Goal: Find specific page/section: Find specific page/section

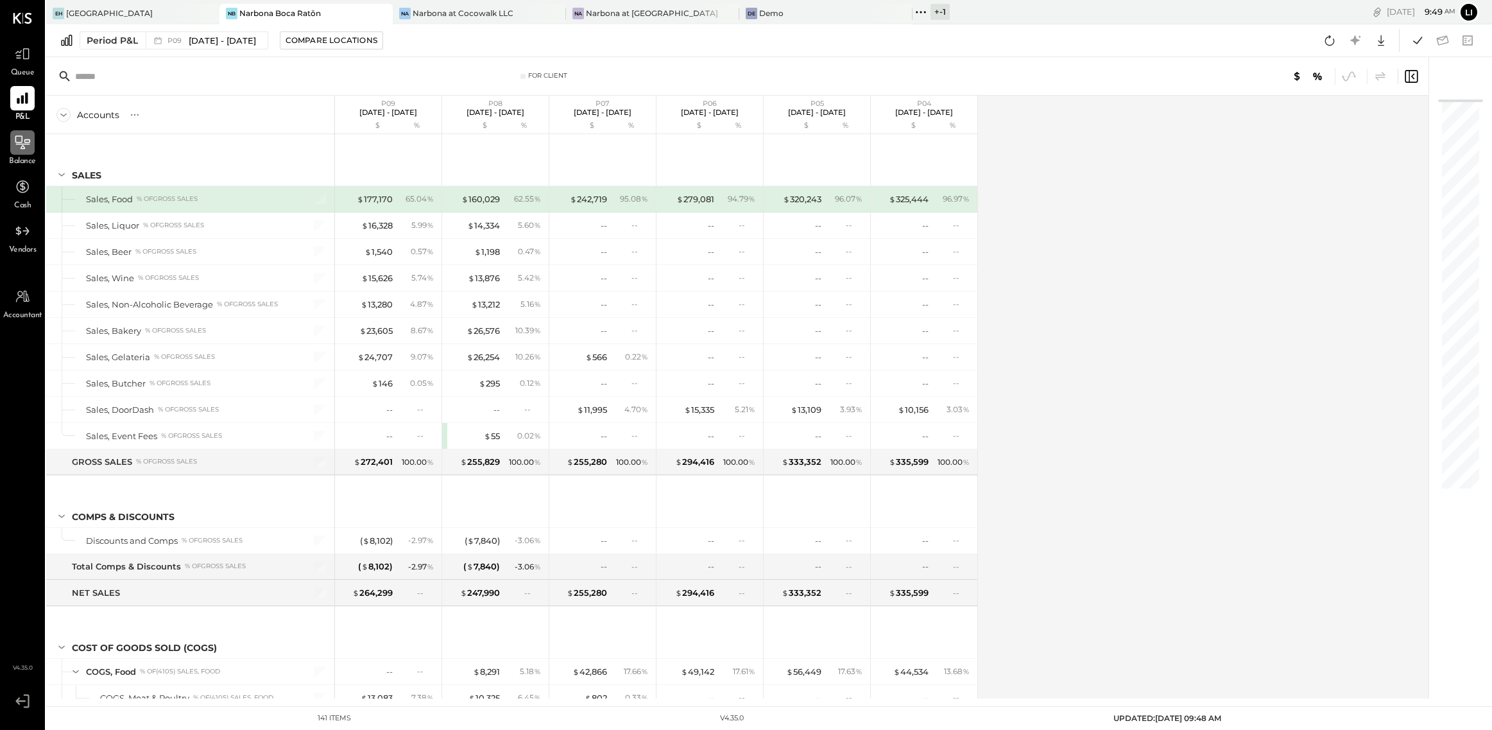
click at [18, 150] on icon at bounding box center [22, 142] width 17 height 17
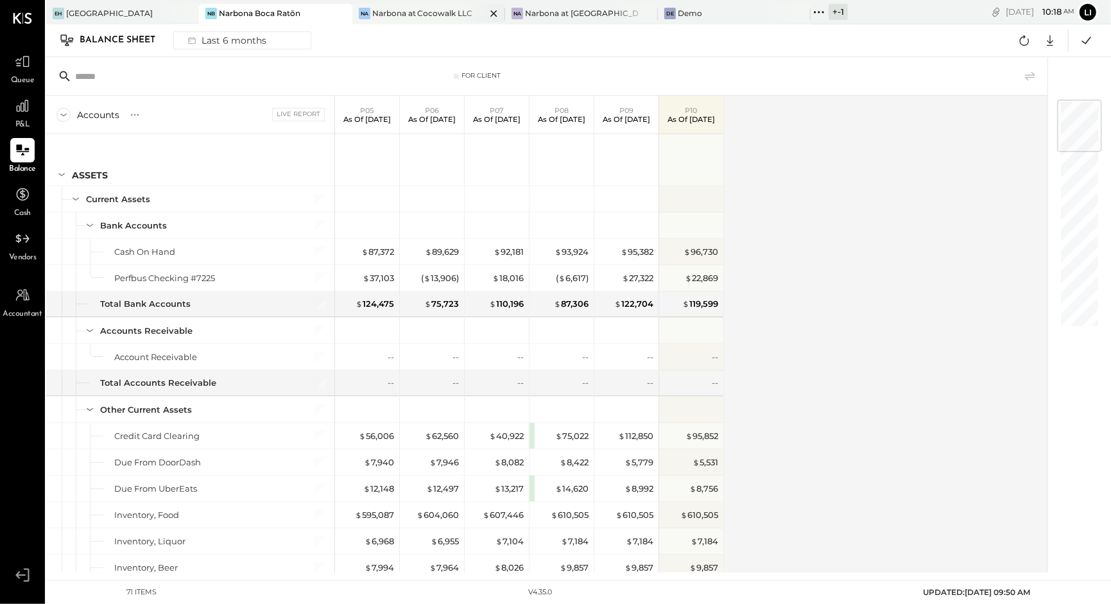
click at [399, 8] on div "Narbona at Cocowalk LLC" at bounding box center [422, 13] width 101 height 11
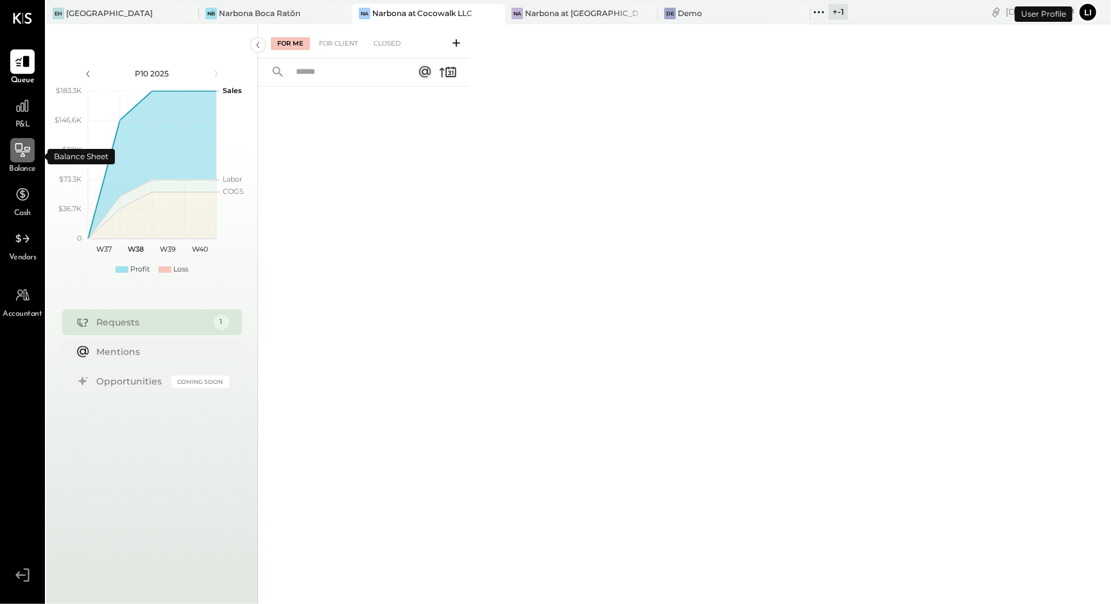
click at [28, 155] on icon at bounding box center [22, 150] width 17 height 17
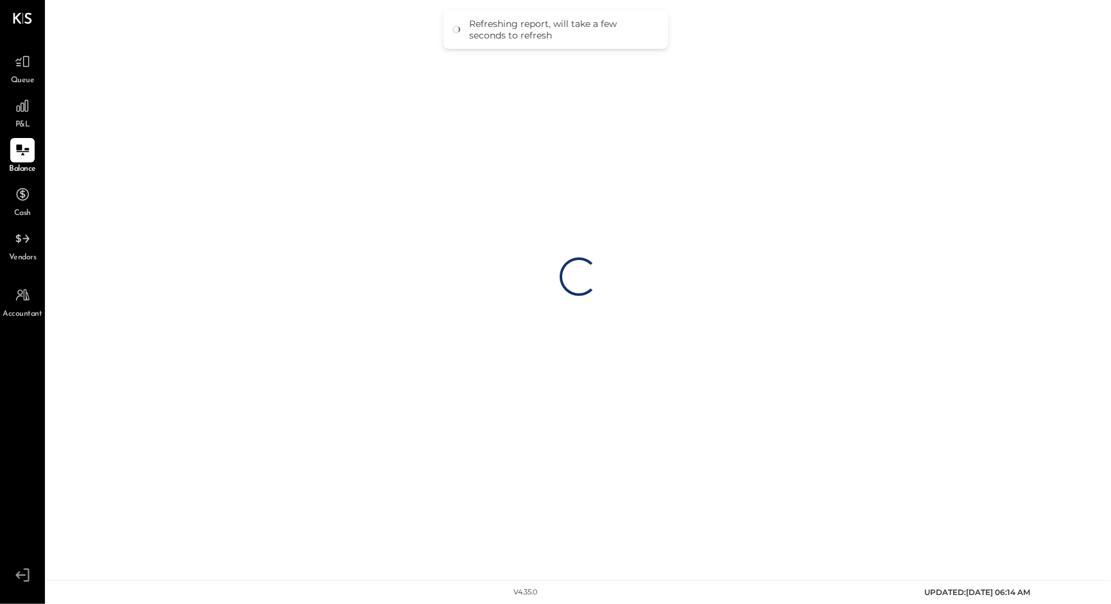
click at [420, 218] on div "Loading…" at bounding box center [578, 276] width 1065 height 553
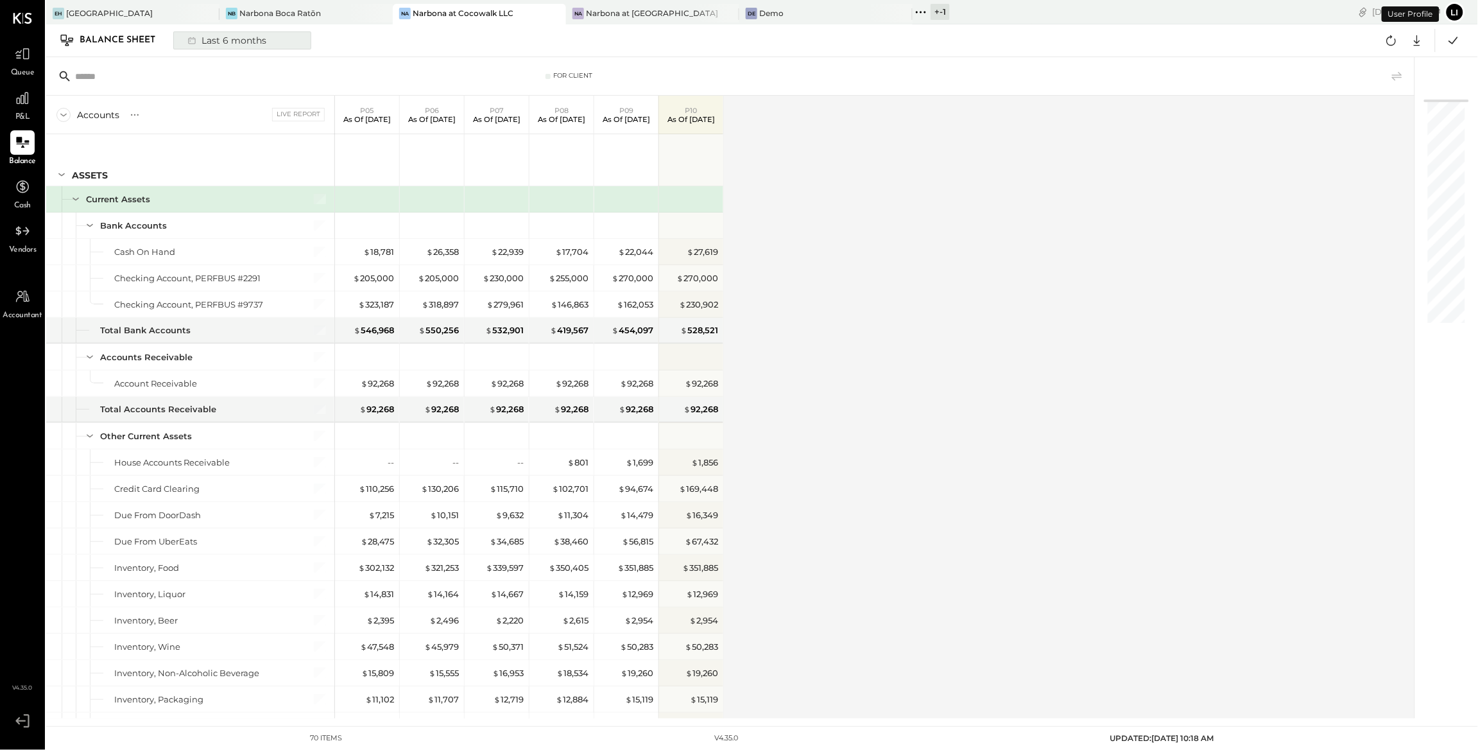
click at [225, 44] on div "Last 6 months" at bounding box center [225, 40] width 91 height 17
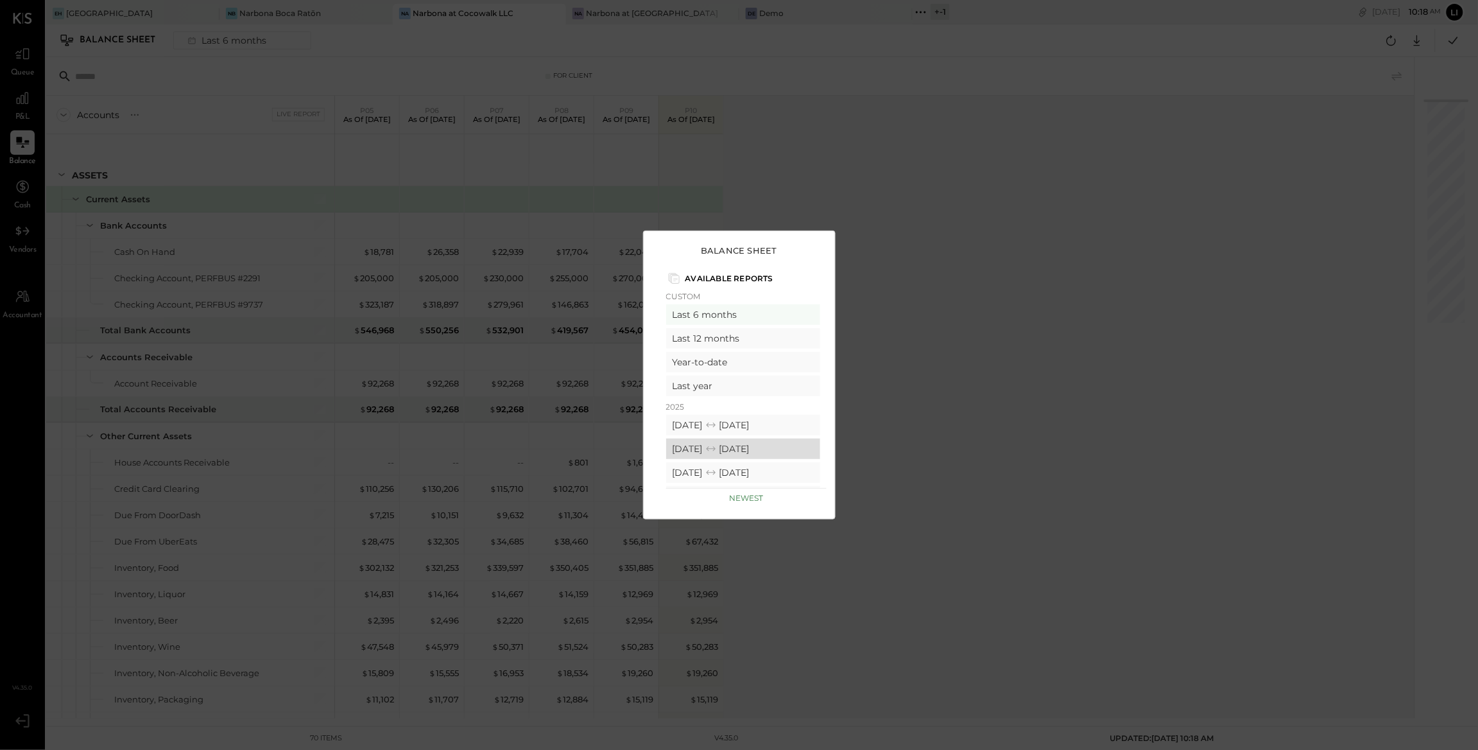
click at [786, 453] on div "[DATE] [DATE]" at bounding box center [743, 448] width 154 height 21
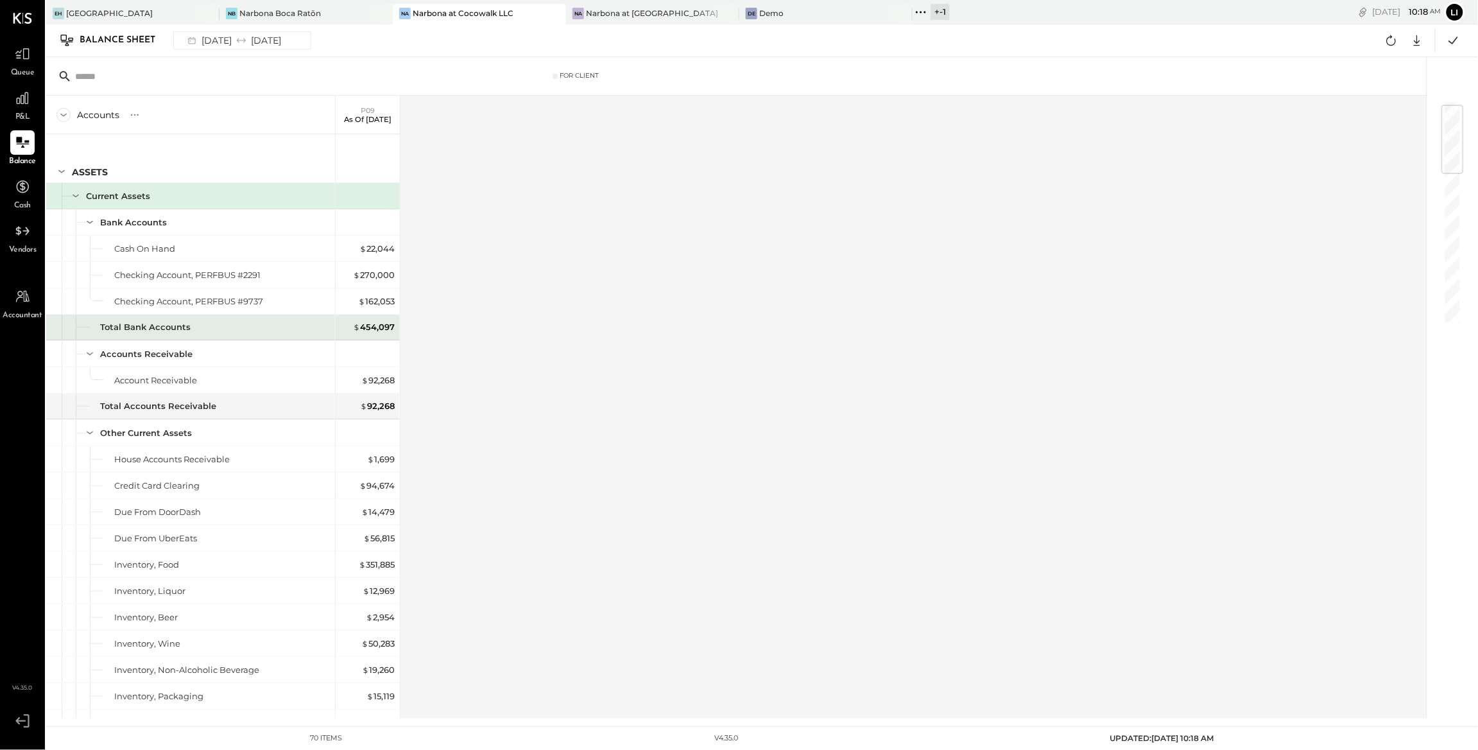
scroll to position [310, 0]
